Goal: Transaction & Acquisition: Download file/media

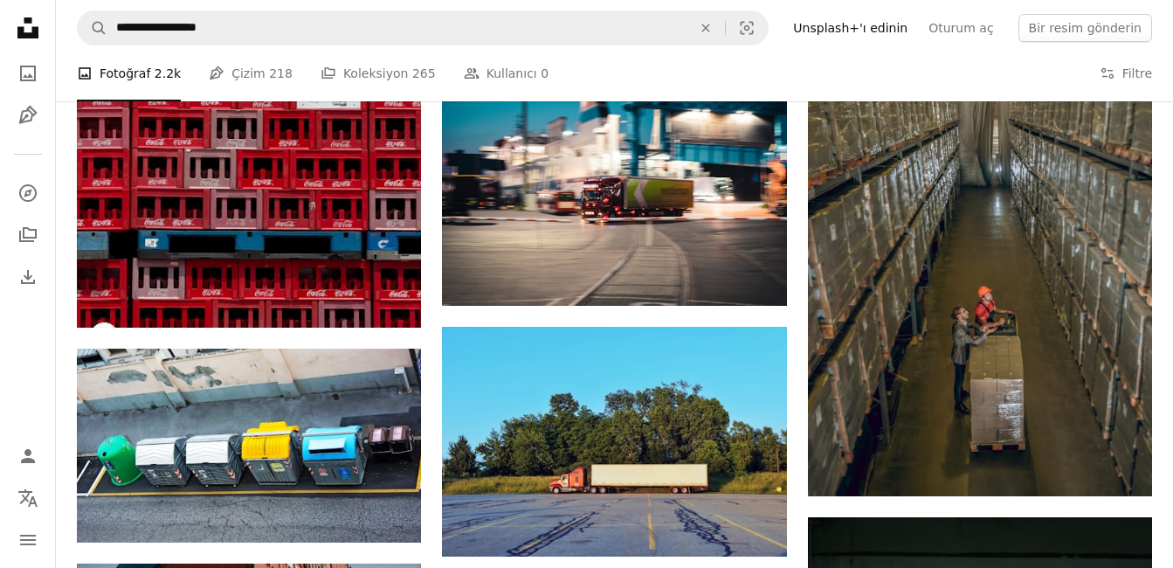
scroll to position [18042, 0]
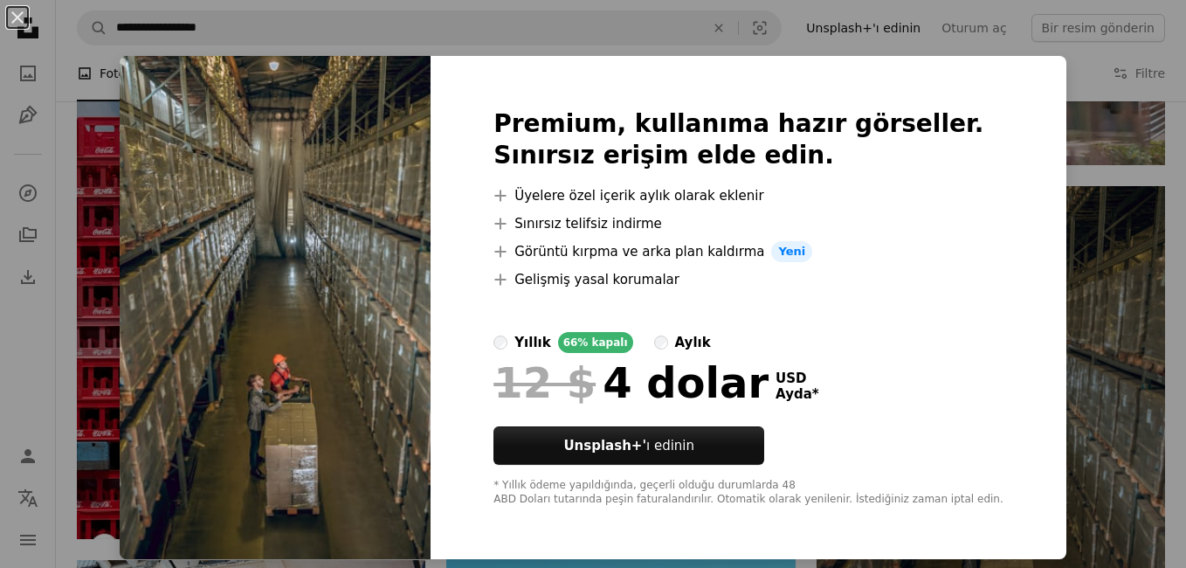
click at [1073, 80] on div "An X shape Premium, kullanıma hazır görseller. Sınırsız erişim elde edin. A plu…" at bounding box center [593, 284] width 1186 height 568
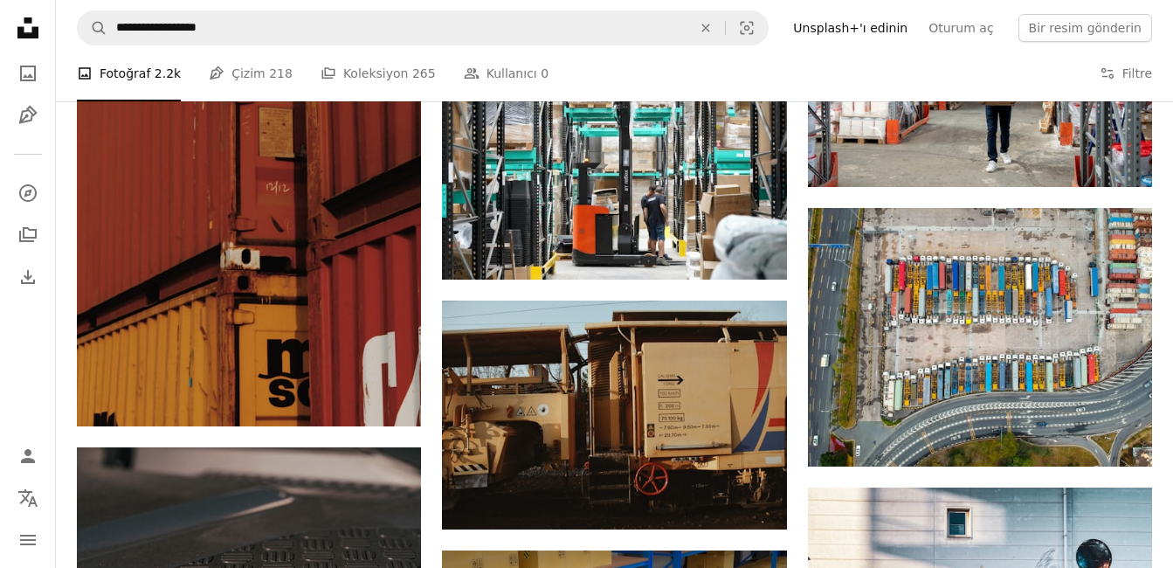
scroll to position [21886, 0]
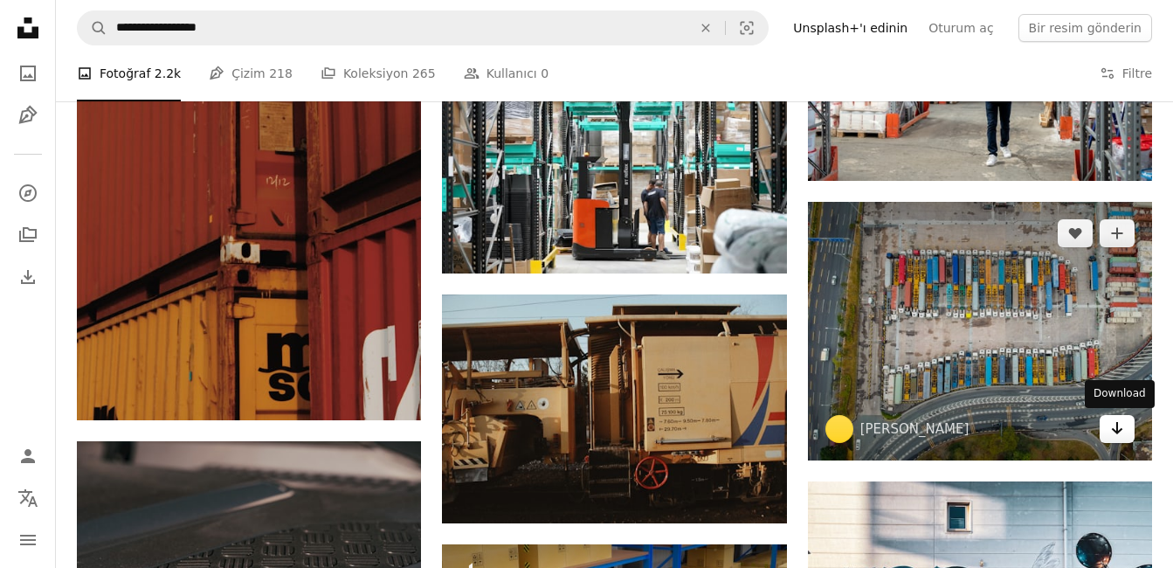
click at [1111, 432] on icon "Arrow pointing down" at bounding box center [1117, 427] width 14 height 21
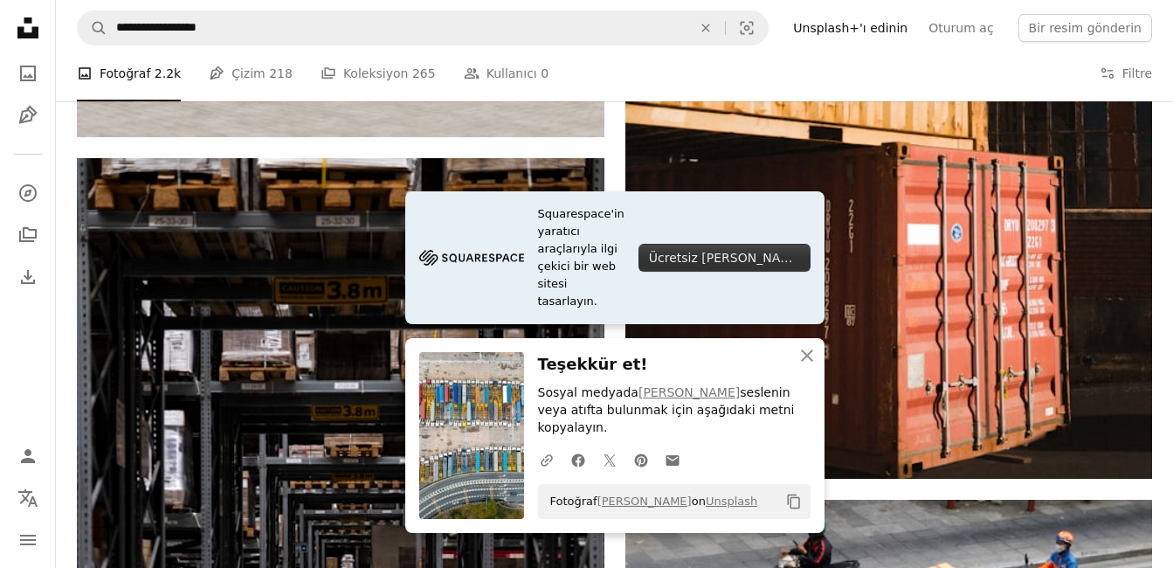
click at [644, 377] on h3 "Teşekkür et!" at bounding box center [674, 364] width 273 height 25
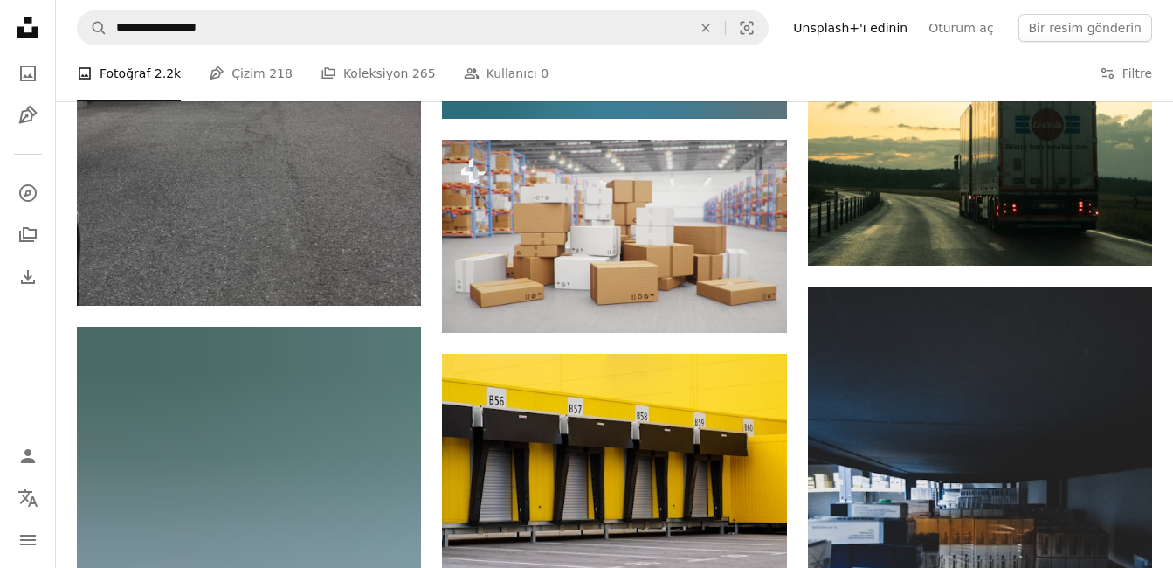
scroll to position [35291, 0]
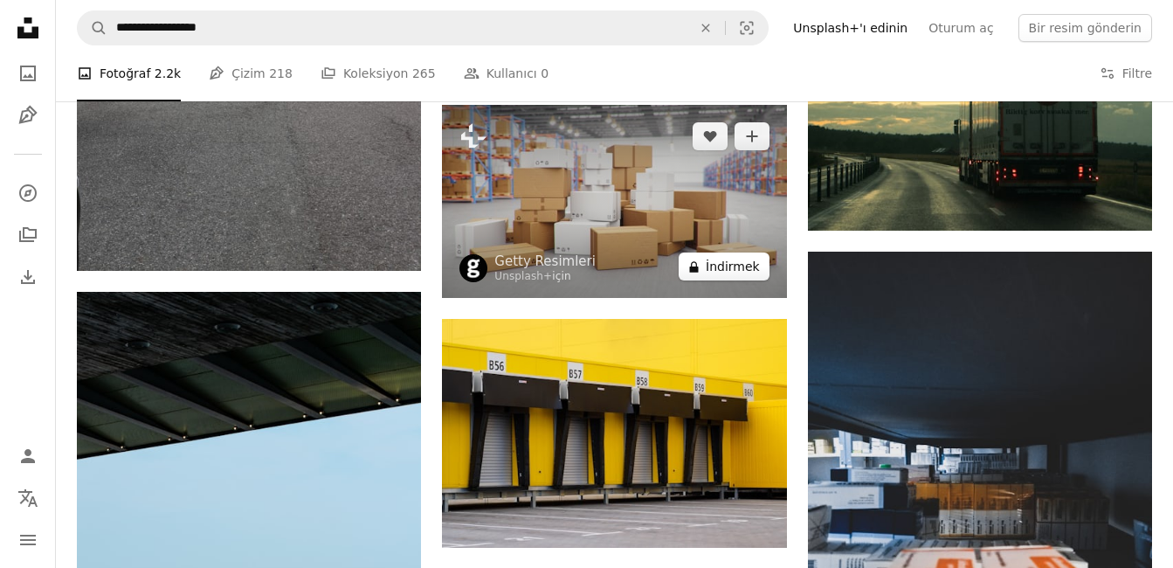
click at [719, 263] on font "İndirmek" at bounding box center [733, 266] width 54 height 26
click at [722, 266] on font "İndirmek" at bounding box center [733, 266] width 54 height 26
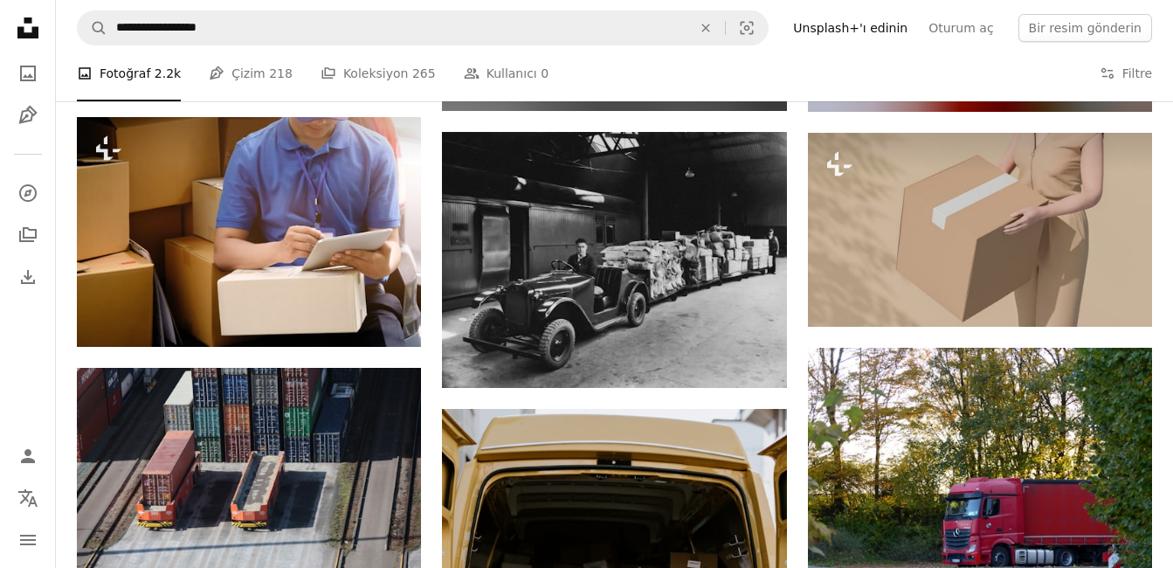
scroll to position [37772, 0]
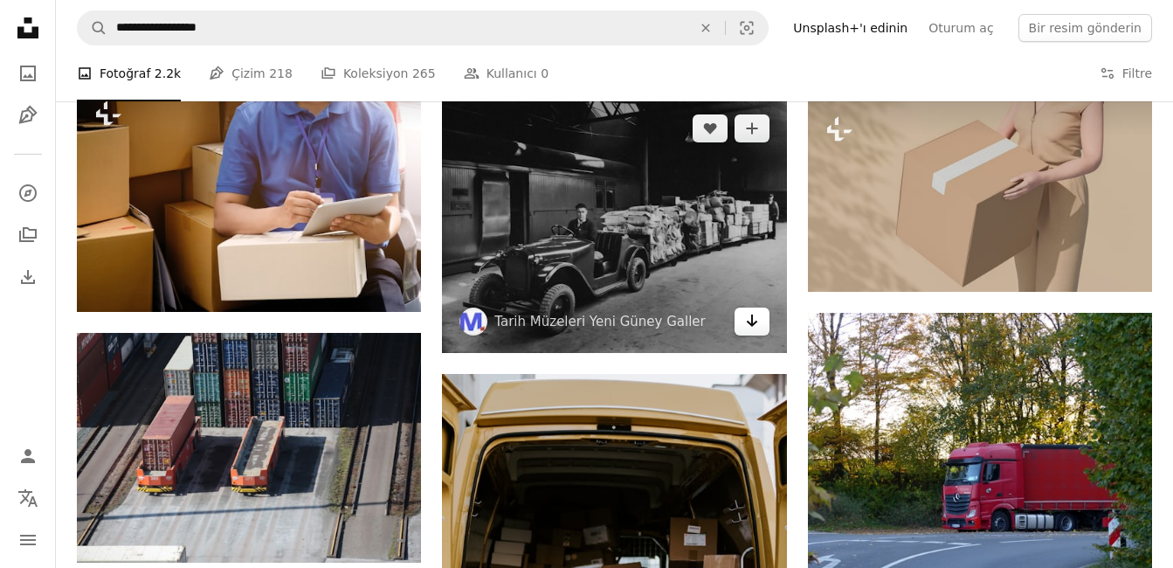
click at [746, 315] on icon "Arrow pointing down" at bounding box center [752, 320] width 14 height 21
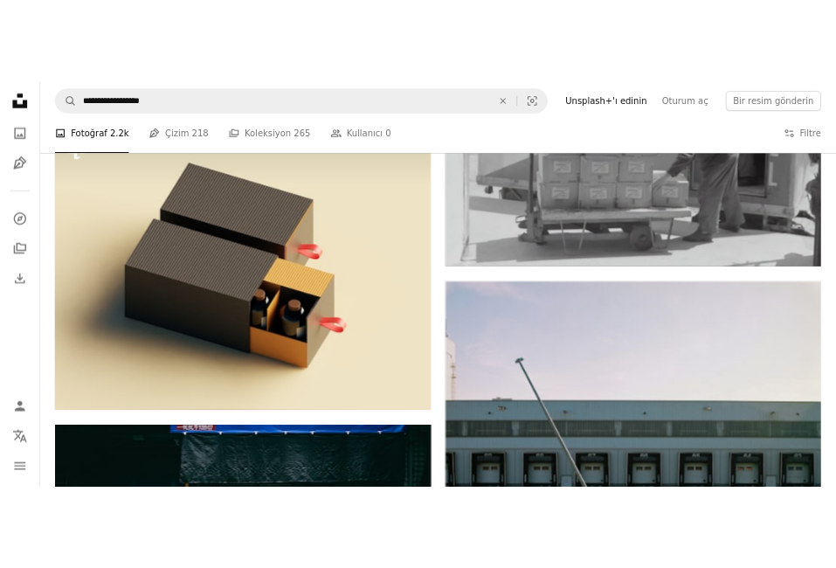
scroll to position [65108, 0]
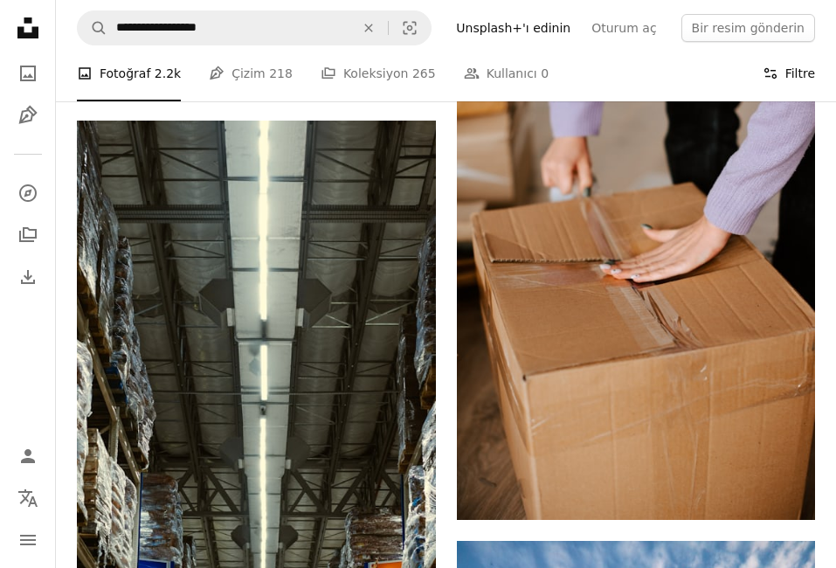
click at [836, 42] on nav "**********" at bounding box center [446, 28] width 780 height 56
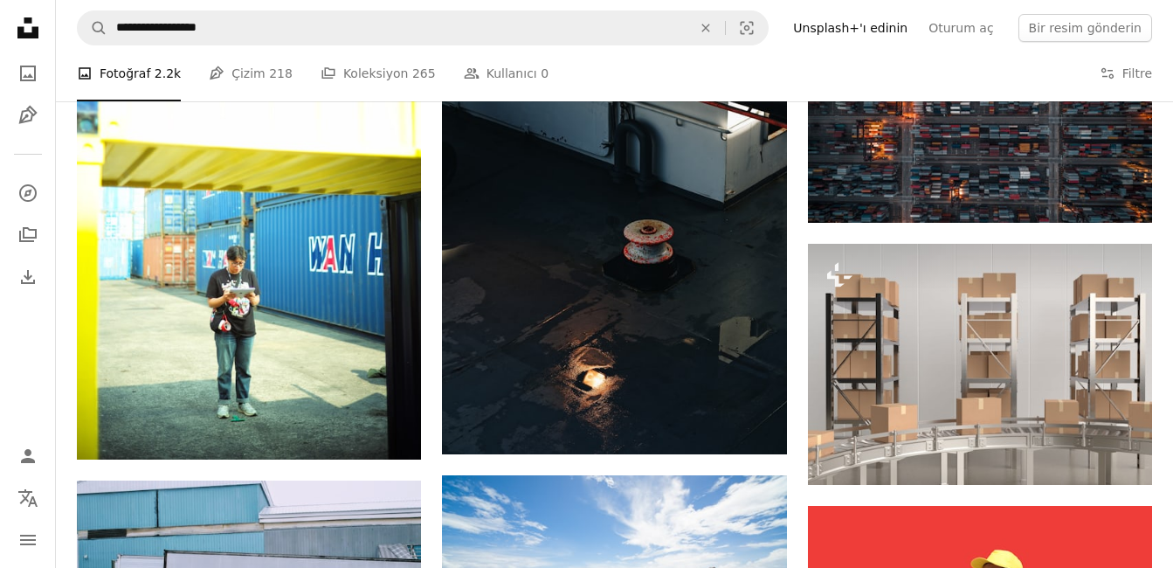
scroll to position [45920, 0]
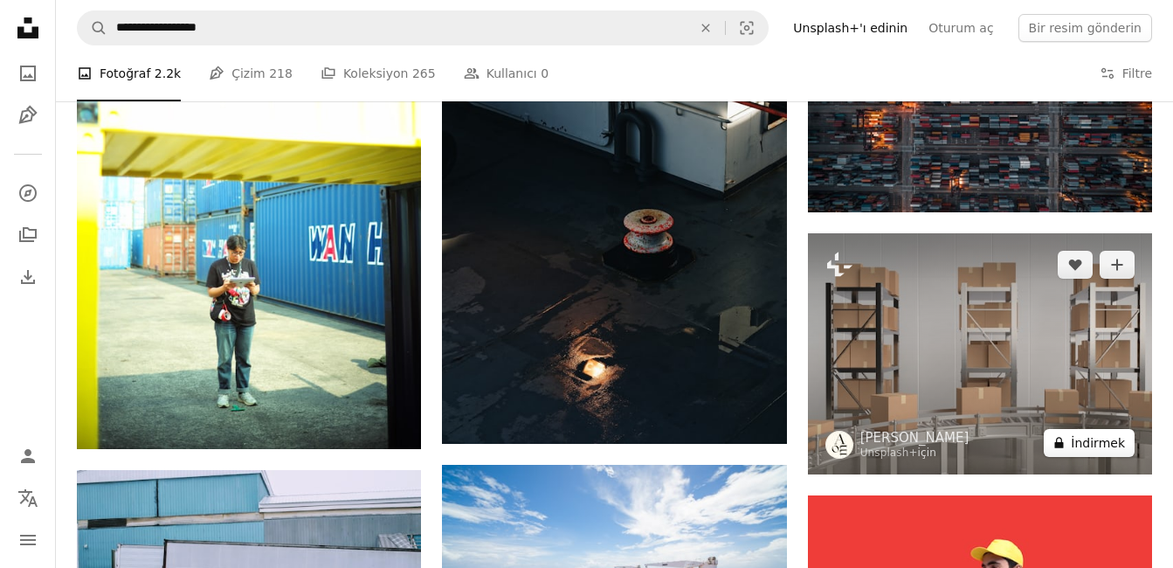
click at [1078, 441] on font "İndirmek" at bounding box center [1098, 443] width 54 height 26
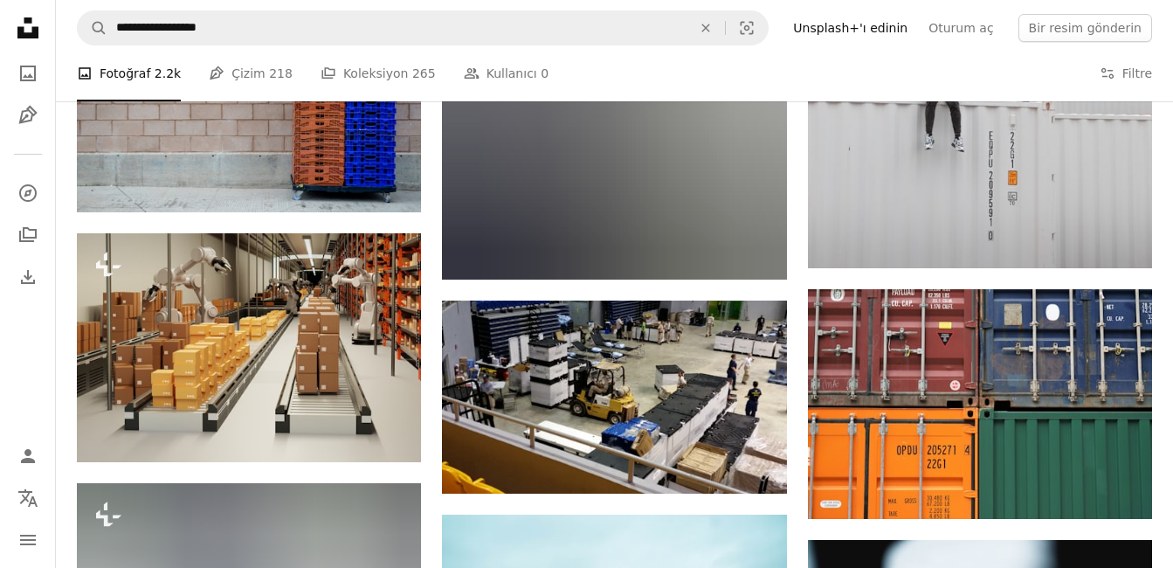
scroll to position [57620, 0]
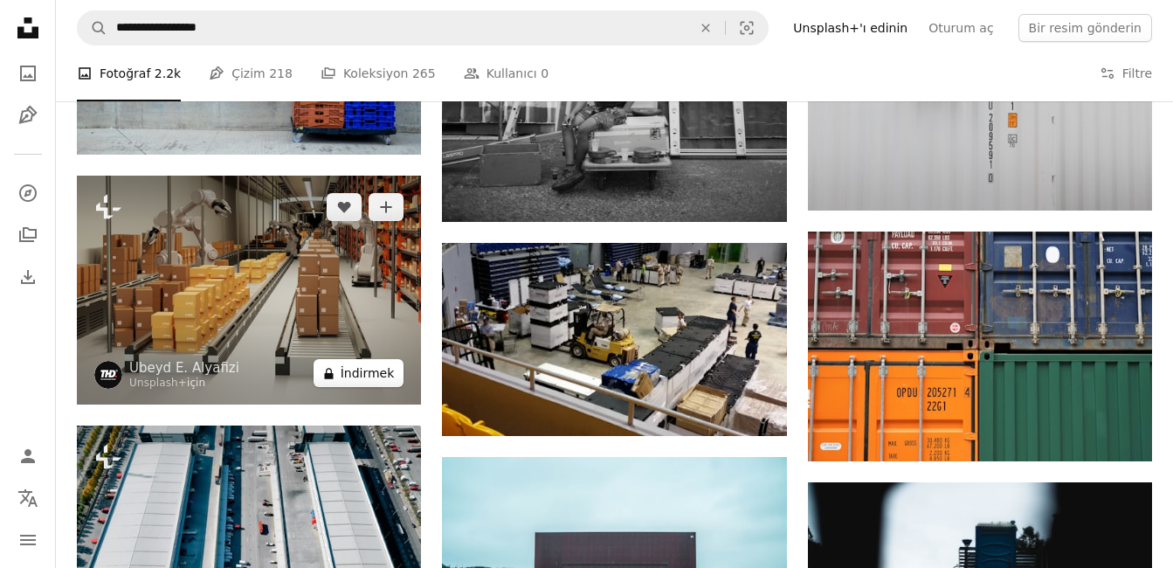
click at [369, 367] on font "İndirmek" at bounding box center [368, 373] width 54 height 26
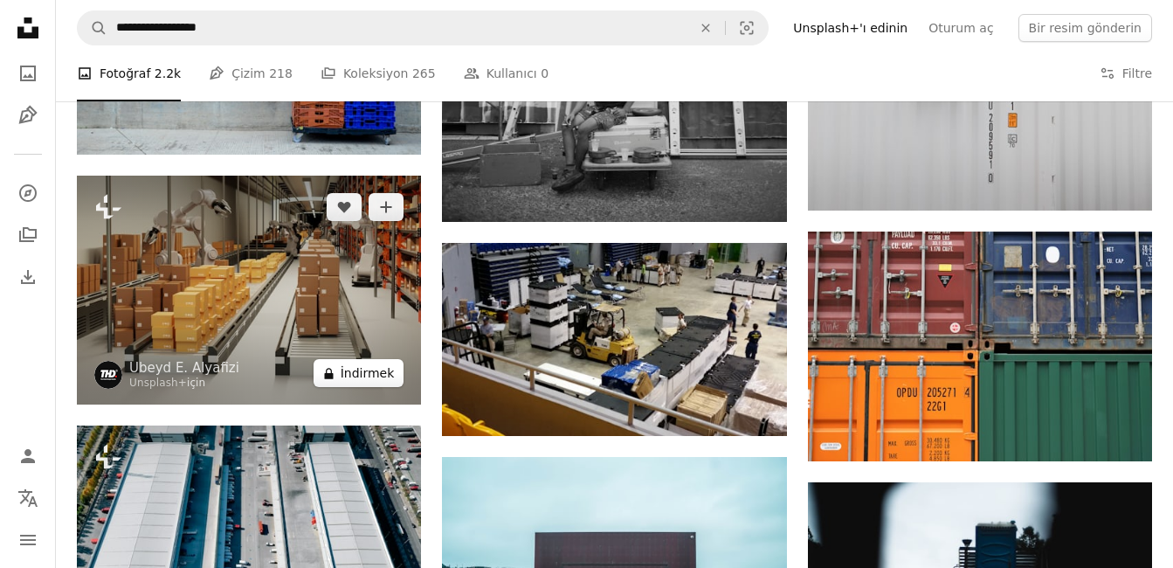
click at [369, 367] on font "İndirmek" at bounding box center [368, 373] width 54 height 26
click at [341, 372] on button "A lock İndirmek" at bounding box center [359, 373] width 91 height 28
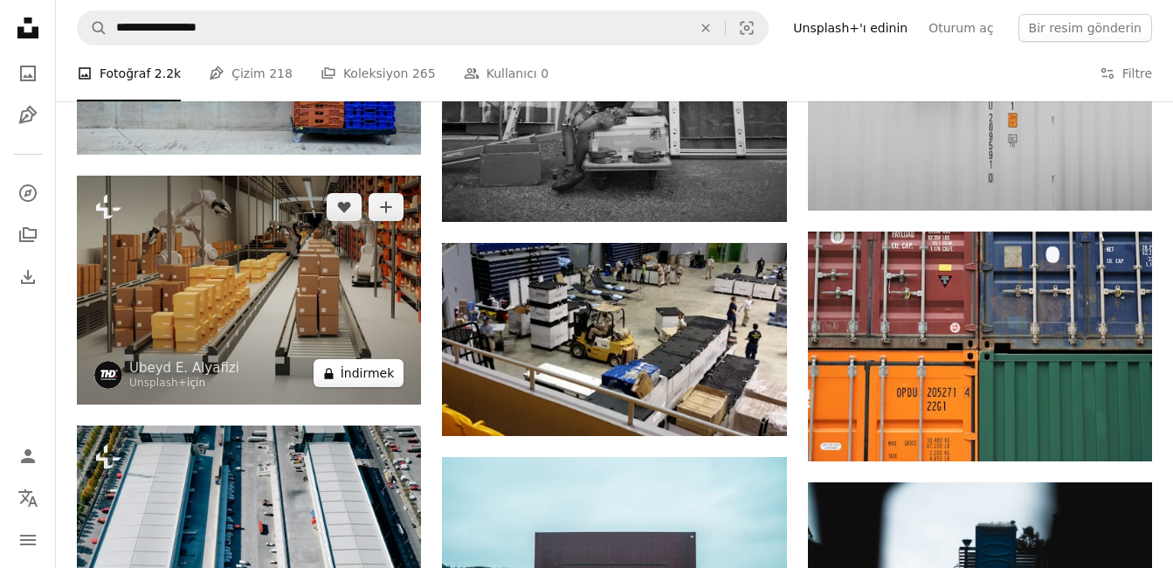
click at [341, 372] on button "A lock İndirmek" at bounding box center [359, 373] width 91 height 28
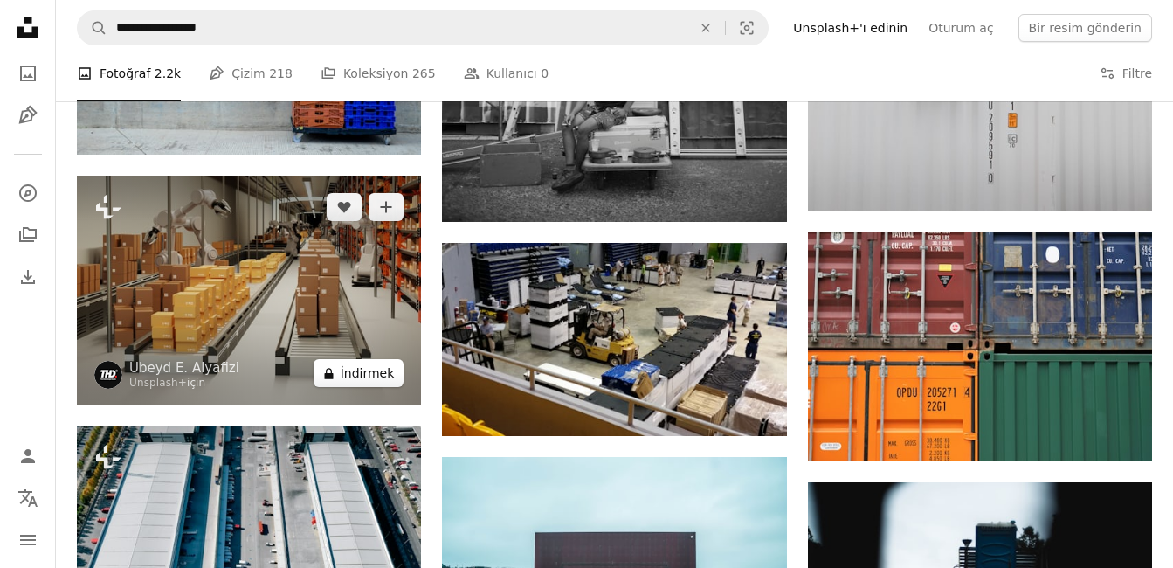
click at [341, 372] on button "A lock İndirmek" at bounding box center [359, 373] width 91 height 28
click at [252, 244] on img at bounding box center [249, 291] width 344 height 230
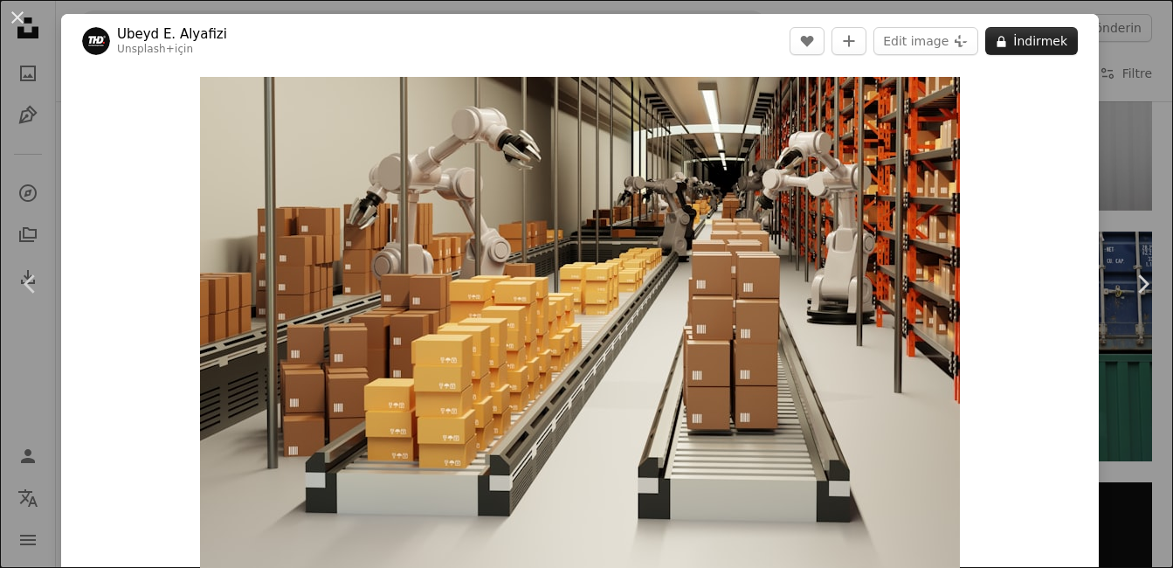
click at [1024, 47] on font "İndirmek" at bounding box center [1040, 41] width 54 height 26
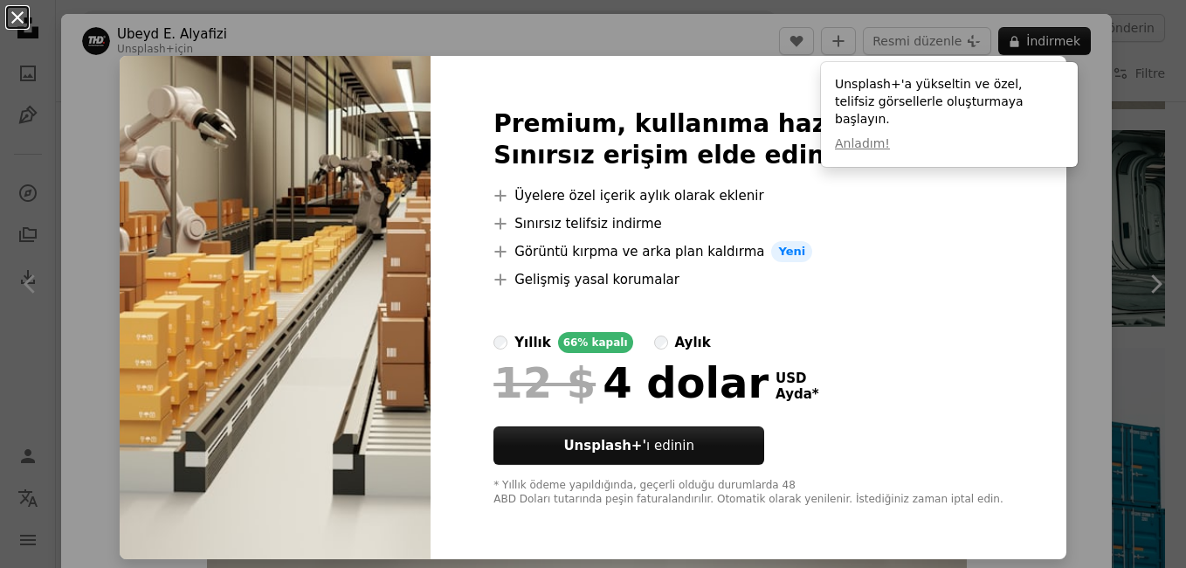
click at [14, 18] on button "An X shape" at bounding box center [17, 17] width 21 height 21
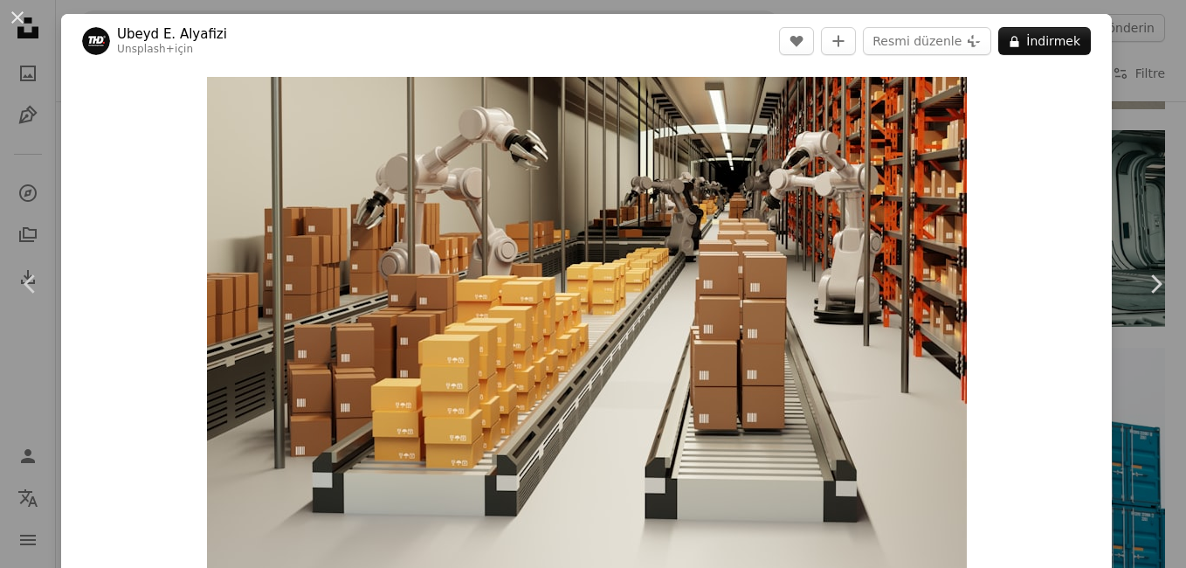
click at [1115, 177] on div "An X shape Chevron left Chevron right Ubeyd E. Alyafizi Unsplash+ için A heart …" at bounding box center [593, 284] width 1186 height 568
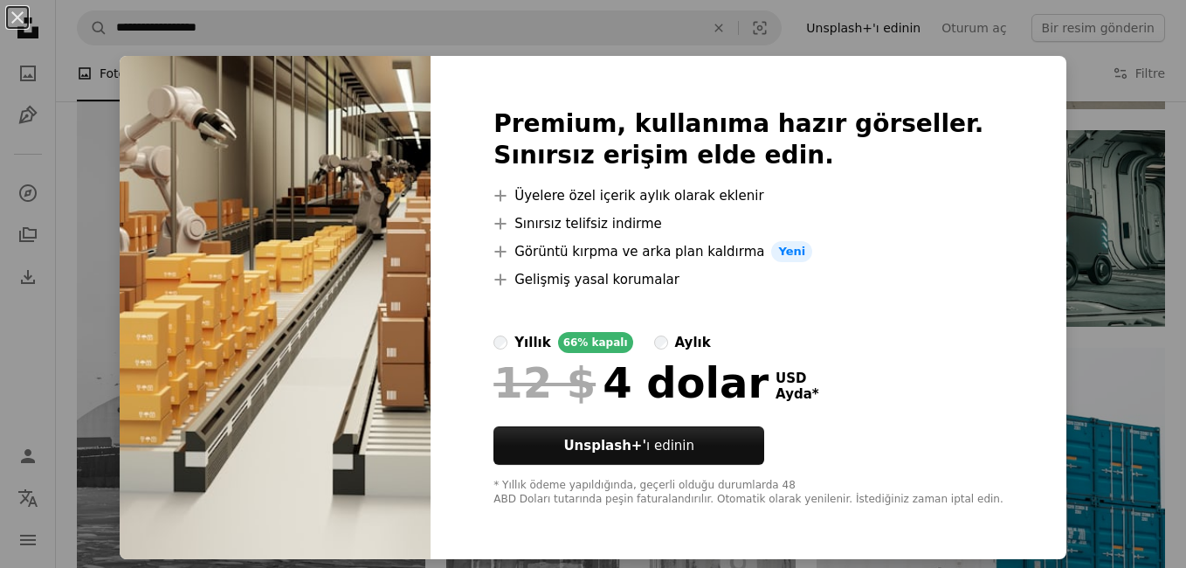
click at [1039, 132] on div "An X shape Premium, kullanıma hazır görseller. Sınırsız erişim elde edin. A plu…" at bounding box center [593, 284] width 1186 height 568
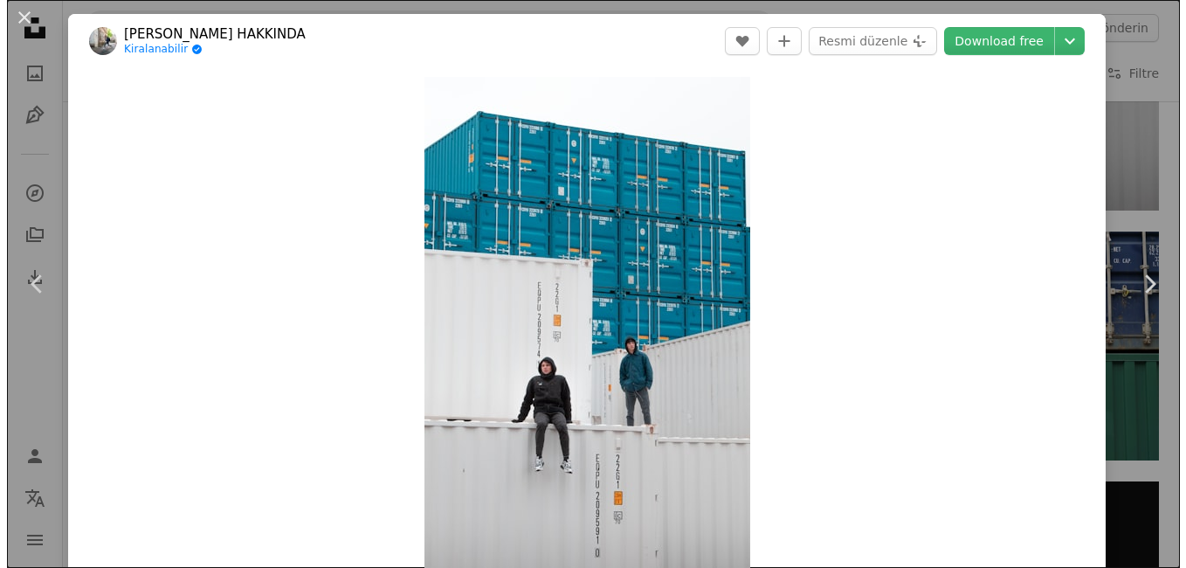
scroll to position [58116, 0]
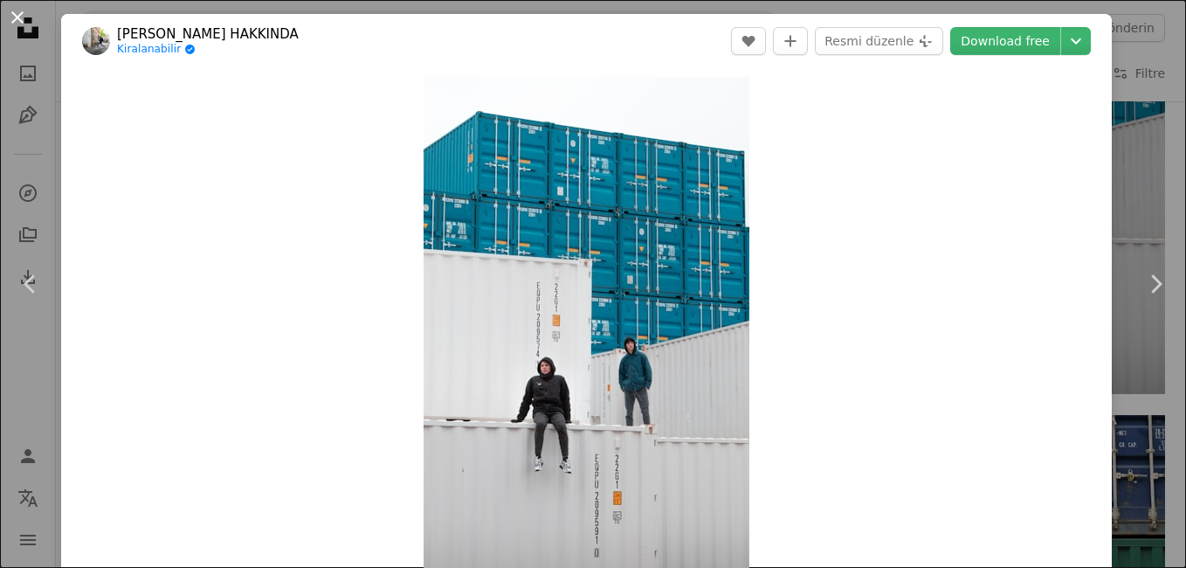
click at [17, 18] on button "An X shape" at bounding box center [17, 17] width 21 height 21
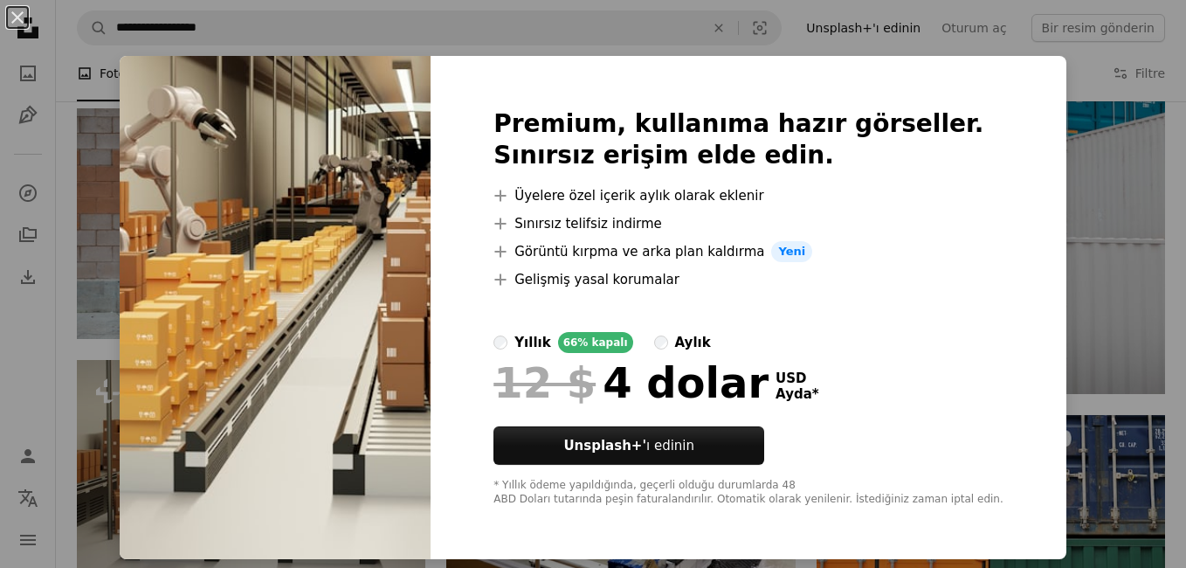
click at [1050, 94] on div "An X shape Premium, kullanıma hazır görseller. Sınırsız erişim elde edin. A plu…" at bounding box center [593, 284] width 1186 height 568
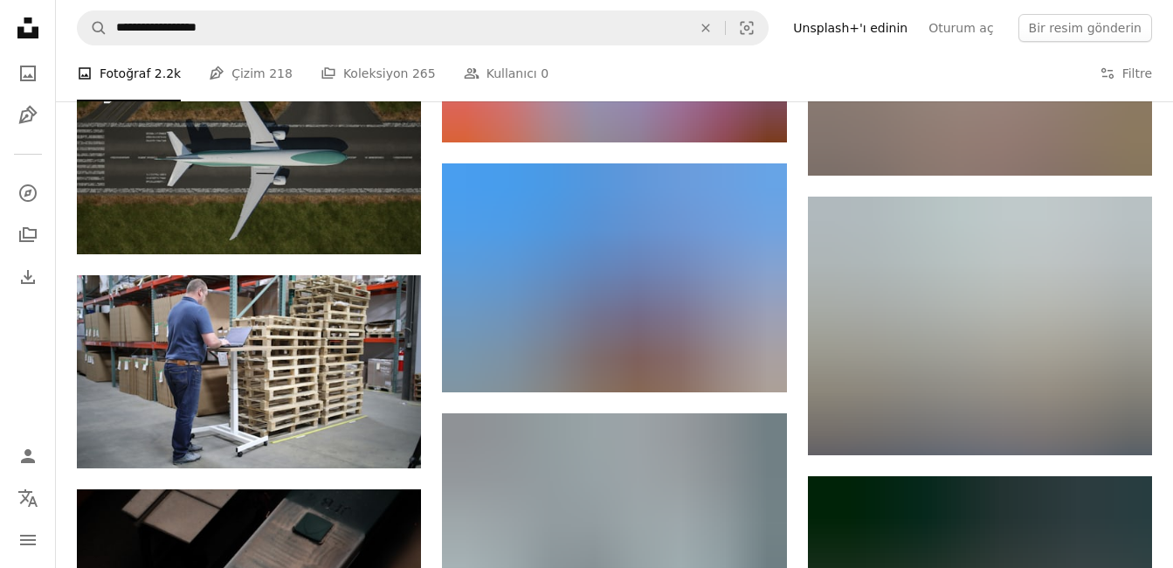
scroll to position [61555, 0]
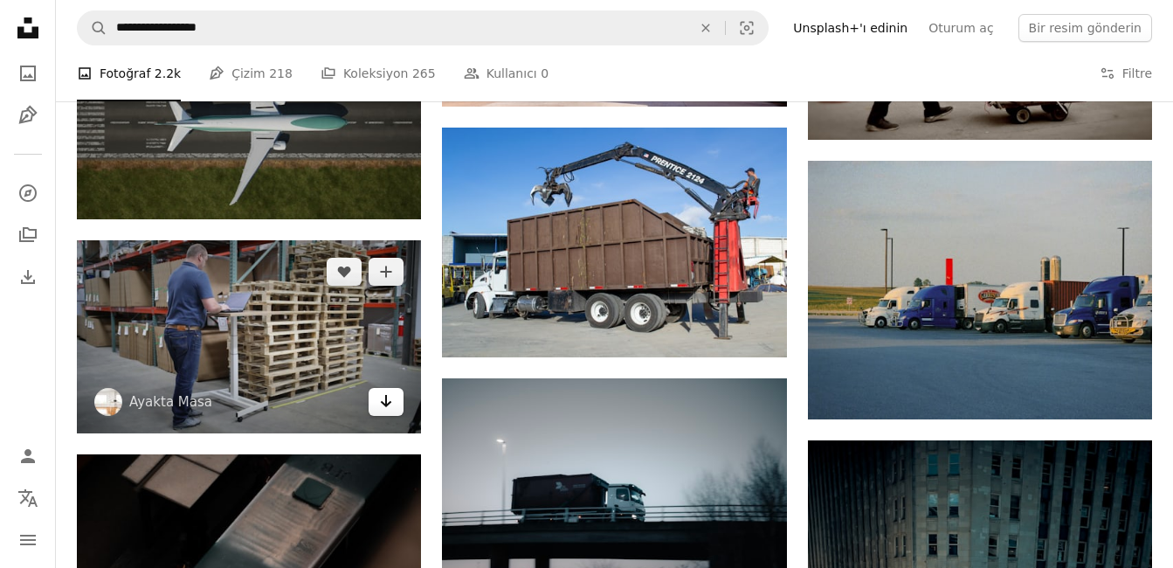
click at [383, 397] on icon "İndirmek" at bounding box center [386, 401] width 11 height 12
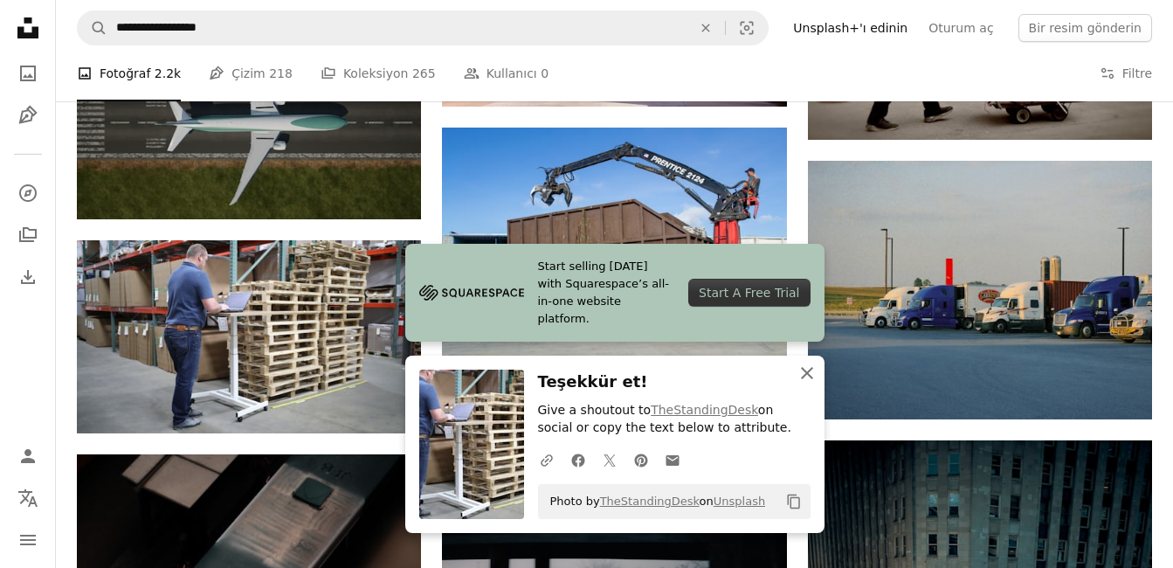
click at [805, 376] on icon "An X shape" at bounding box center [807, 372] width 21 height 21
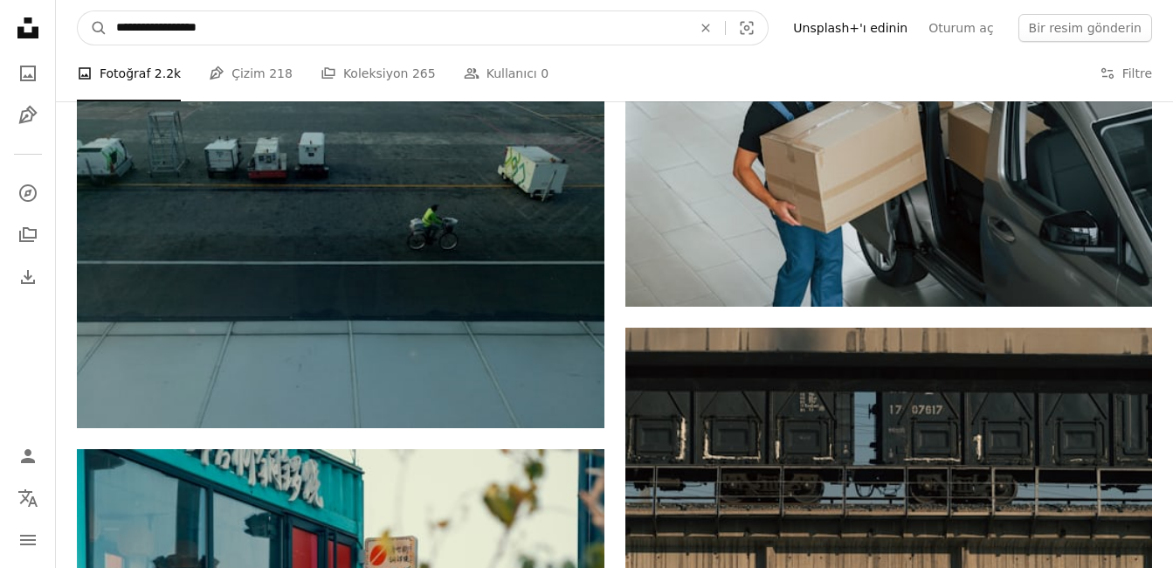
click at [240, 24] on input "**********" at bounding box center [396, 27] width 579 height 33
